Goal: Complete application form

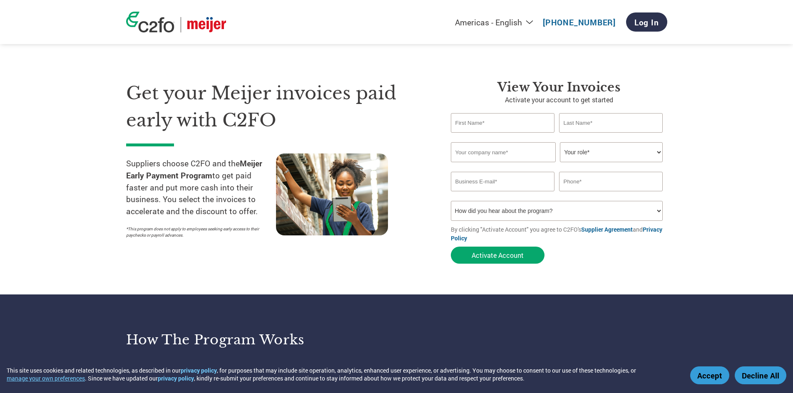
click at [506, 125] on input "text" at bounding box center [503, 123] width 104 height 20
type input "[PERSON_NAME]"
type input "Forrestert"
type input "Crew Carwash Inc"
click at [623, 146] on select "Your role* CFO Controller Credit Manager Finance Director Treasurer CEO Preside…" at bounding box center [611, 152] width 103 height 20
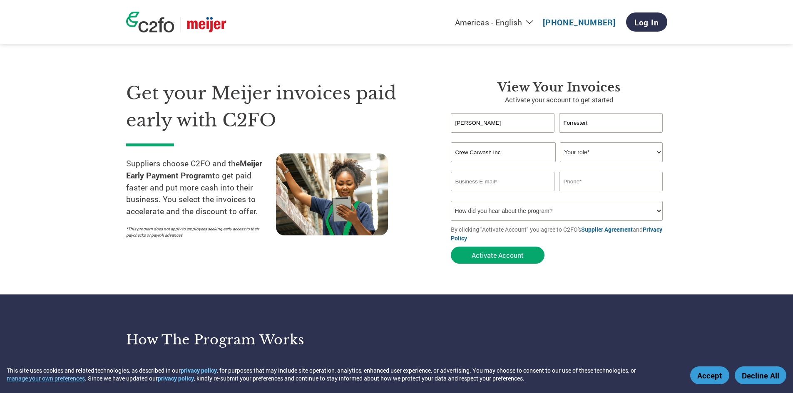
select select "ACCOUNTING"
click at [560, 142] on select "Your role* CFO Controller Credit Manager Finance Director Treasurer CEO Preside…" at bounding box center [611, 152] width 103 height 20
click at [491, 181] on input "email" at bounding box center [503, 182] width 104 height 20
type input "[PERSON_NAME][EMAIL_ADDRESS][PERSON_NAME][DOMAIN_NAME]"
type input "3173791847"
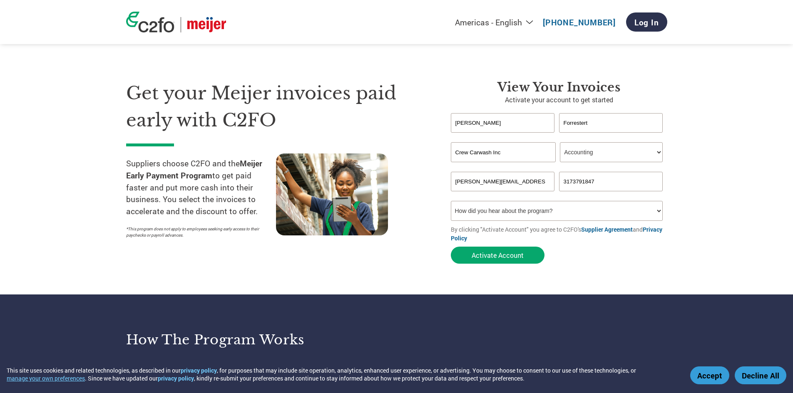
click at [612, 203] on select "How did you hear about the program? Received a letter Email Social Media Online…" at bounding box center [557, 211] width 212 height 20
select select "Email"
click at [451, 201] on select "How did you hear about the program? Received a letter Email Social Media Online…" at bounding box center [557, 211] width 212 height 20
click at [498, 256] on button "Activate Account" at bounding box center [498, 255] width 94 height 17
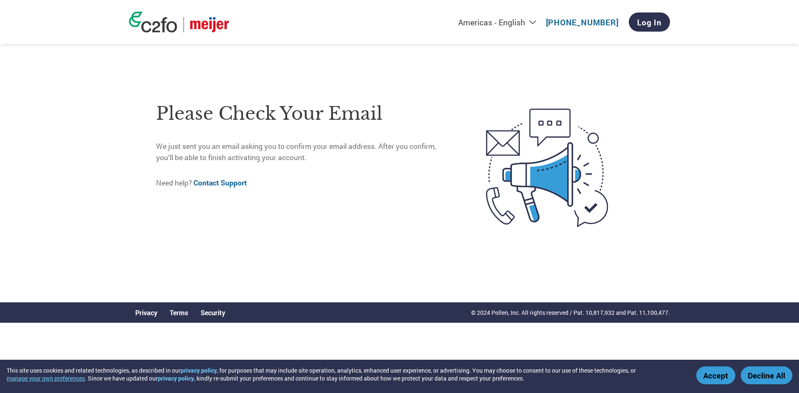
click at [220, 19] on img at bounding box center [209, 24] width 39 height 15
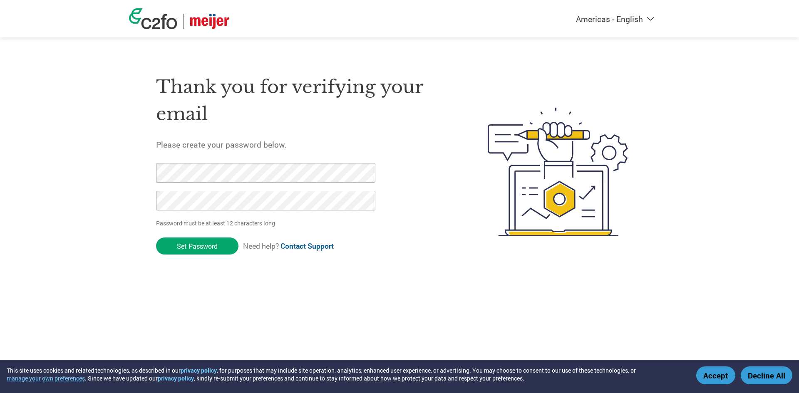
click input "Set Password" at bounding box center [197, 246] width 82 height 17
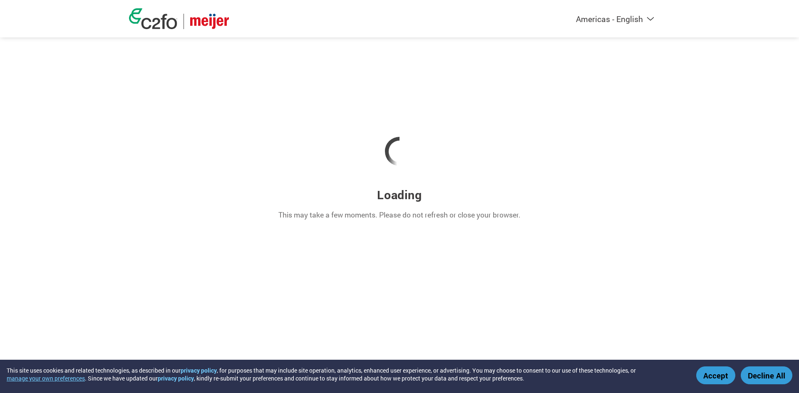
click at [720, 381] on button "Accept" at bounding box center [716, 376] width 39 height 18
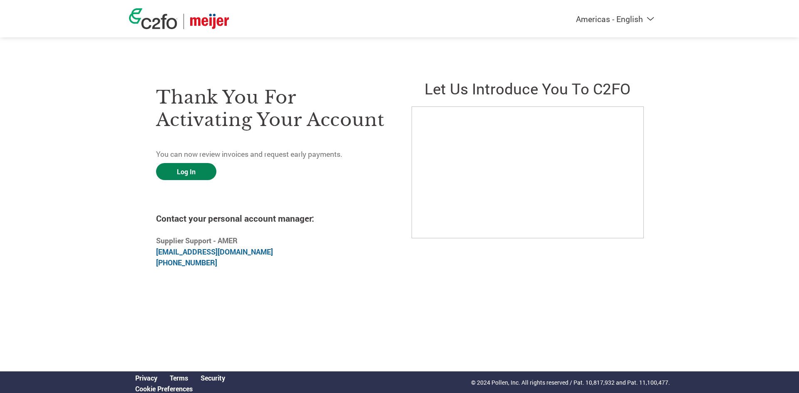
click at [172, 169] on link "Log In" at bounding box center [186, 171] width 60 height 17
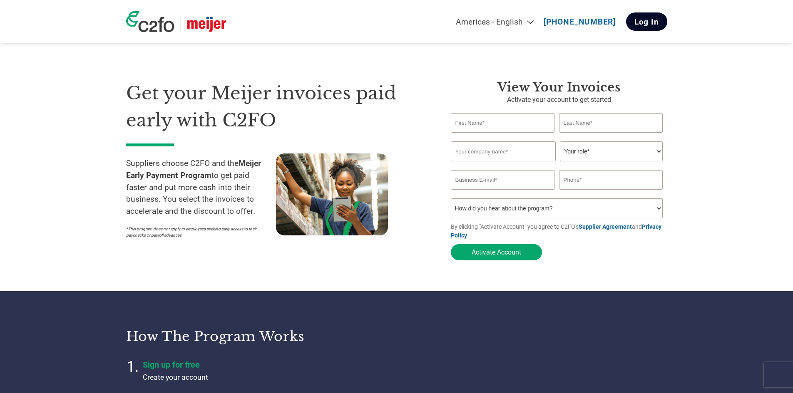
click at [644, 26] on link "Log In" at bounding box center [646, 21] width 41 height 18
